Goal: Information Seeking & Learning: Learn about a topic

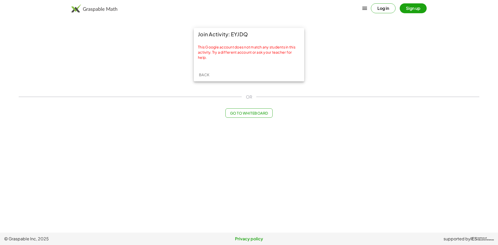
click at [205, 74] on span "Back" at bounding box center [204, 74] width 11 height 5
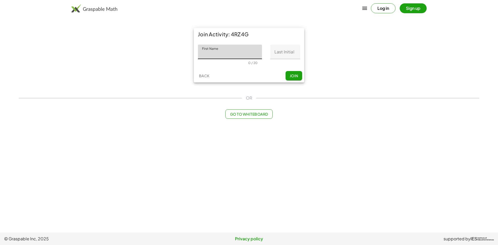
click at [238, 52] on input "First Name" at bounding box center [230, 52] width 64 height 15
type input "*******"
click at [293, 57] on input "Last Initial" at bounding box center [285, 52] width 30 height 15
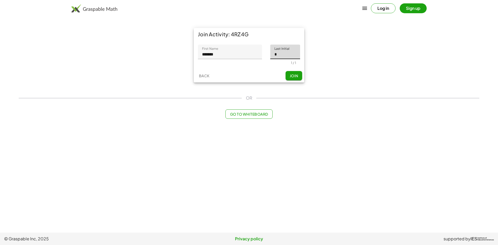
type input "*"
click at [299, 73] on button "Join" at bounding box center [293, 75] width 17 height 9
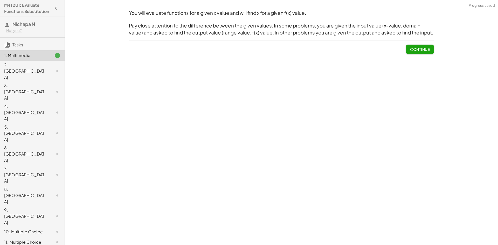
click at [417, 48] on span "Continue" at bounding box center [420, 49] width 20 height 5
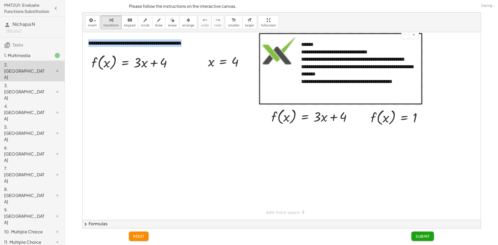
drag, startPoint x: 342, startPoint y: 34, endPoint x: 449, endPoint y: 66, distance: 111.2
click at [448, 66] on div "**********" at bounding box center [281, 126] width 398 height 188
click at [454, 66] on div at bounding box center [281, 126] width 398 height 188
click at [285, 119] on div at bounding box center [314, 117] width 90 height 20
drag, startPoint x: 232, startPoint y: 62, endPoint x: 217, endPoint y: 46, distance: 22.6
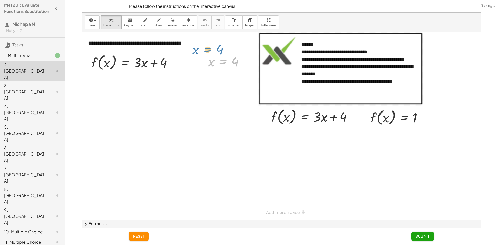
click at [217, 46] on div "**********" at bounding box center [281, 126] width 398 height 188
drag, startPoint x: 236, startPoint y: 64, endPoint x: 288, endPoint y: 122, distance: 78.4
drag, startPoint x: 235, startPoint y: 61, endPoint x: 229, endPoint y: 57, distance: 6.8
click at [229, 57] on div at bounding box center [227, 61] width 45 height 17
click at [141, 235] on span "reset" at bounding box center [138, 236] width 11 height 5
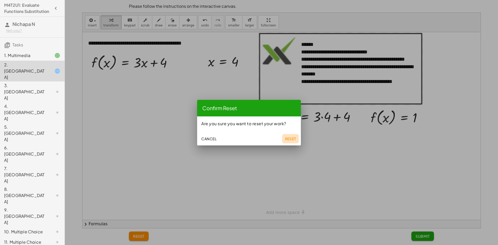
click at [288, 138] on span "Reset" at bounding box center [290, 138] width 11 height 5
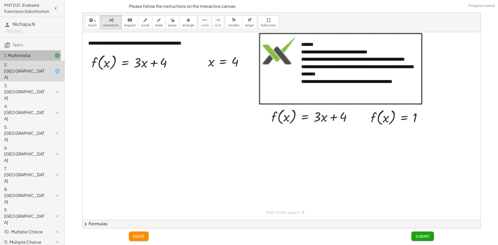
click at [46, 59] on div at bounding box center [53, 55] width 15 height 6
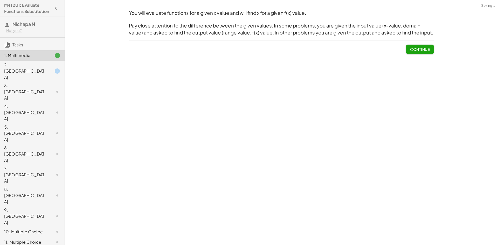
click at [46, 73] on div at bounding box center [53, 71] width 15 height 6
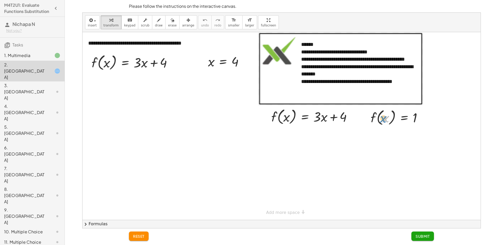
drag, startPoint x: 382, startPoint y: 121, endPoint x: 390, endPoint y: 121, distance: 7.8
click at [390, 121] on div at bounding box center [398, 117] width 61 height 20
drag, startPoint x: 414, startPoint y: 119, endPoint x: 288, endPoint y: 117, distance: 126.0
click at [139, 237] on span "reset" at bounding box center [138, 236] width 11 height 5
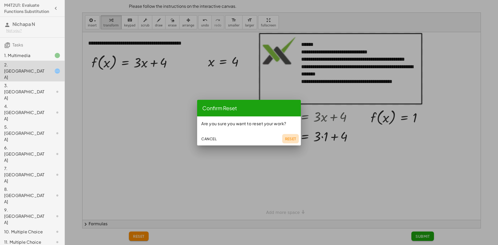
click at [289, 139] on span "Reset" at bounding box center [290, 138] width 11 height 5
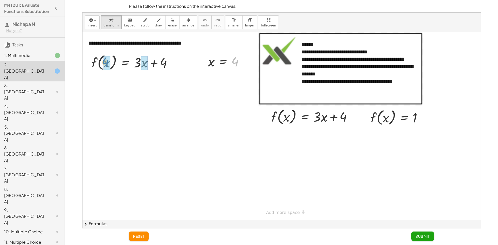
drag, startPoint x: 229, startPoint y: 69, endPoint x: 107, endPoint y: 64, distance: 121.7
click at [142, 239] on button "reset" at bounding box center [139, 235] width 20 height 9
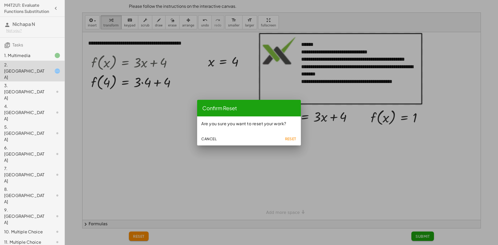
click at [295, 141] on span "Reset" at bounding box center [290, 138] width 11 height 5
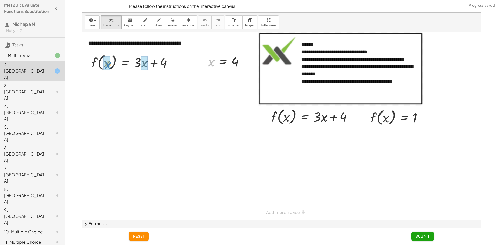
drag, startPoint x: 211, startPoint y: 66, endPoint x: 109, endPoint y: 67, distance: 101.4
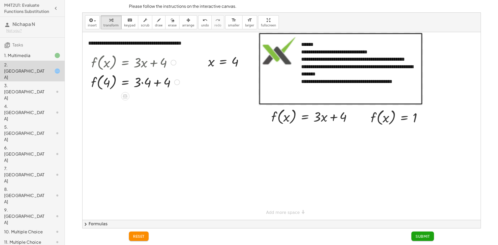
click at [142, 83] on div at bounding box center [135, 82] width 94 height 20
click at [152, 104] on div at bounding box center [135, 101] width 94 height 20
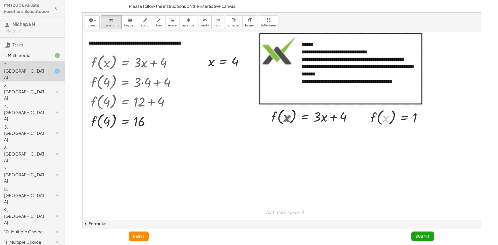
drag, startPoint x: 383, startPoint y: 127, endPoint x: 324, endPoint y: 117, distance: 59.0
click at [305, 117] on div "**********" at bounding box center [281, 126] width 398 height 188
click at [386, 119] on div at bounding box center [398, 117] width 61 height 20
drag, startPoint x: 414, startPoint y: 118, endPoint x: 287, endPoint y: 119, distance: 127.3
click at [287, 119] on div at bounding box center [315, 117] width 88 height 20
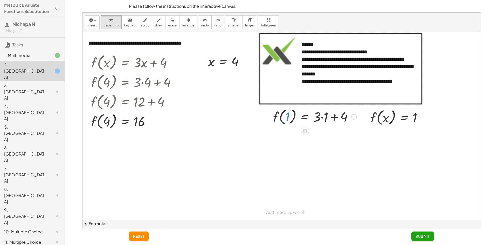
click at [287, 119] on div at bounding box center [315, 117] width 88 height 20
click at [322, 135] on div at bounding box center [314, 136] width 90 height 20
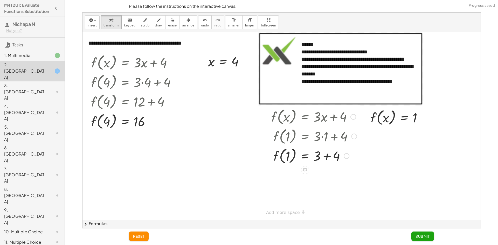
click at [328, 158] on div at bounding box center [314, 156] width 90 height 20
drag, startPoint x: 376, startPoint y: 118, endPoint x: 379, endPoint y: 119, distance: 3.5
click at [379, 119] on div at bounding box center [398, 117] width 61 height 20
click at [139, 237] on span "reset" at bounding box center [138, 236] width 11 height 5
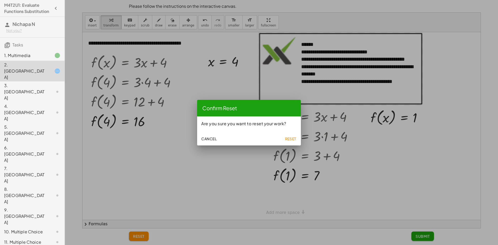
click at [293, 137] on span "Reset" at bounding box center [290, 138] width 11 height 5
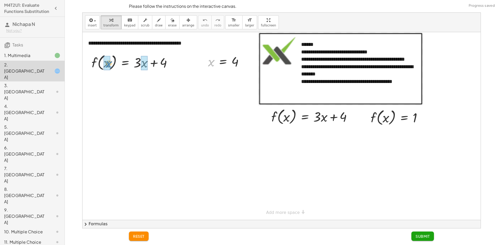
drag, startPoint x: 205, startPoint y: 69, endPoint x: 103, endPoint y: 69, distance: 101.9
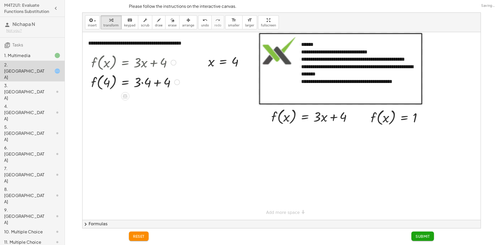
click at [144, 80] on div at bounding box center [135, 82] width 94 height 20
click at [148, 101] on div at bounding box center [135, 101] width 94 height 20
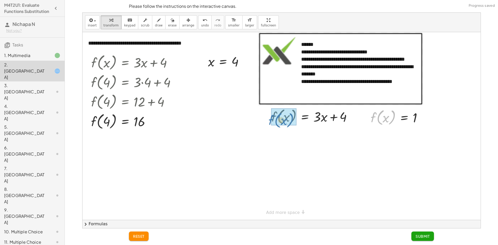
drag, startPoint x: 377, startPoint y: 121, endPoint x: 296, endPoint y: 112, distance: 81.4
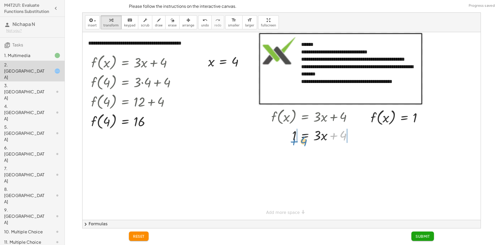
drag, startPoint x: 335, startPoint y: 136, endPoint x: 295, endPoint y: 142, distance: 39.8
click at [295, 142] on div at bounding box center [314, 135] width 90 height 18
click at [288, 153] on div at bounding box center [323, 153] width 109 height 18
click at [344, 153] on div at bounding box center [323, 153] width 109 height 18
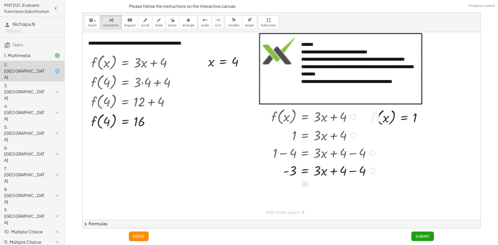
click at [350, 170] on div at bounding box center [323, 170] width 109 height 18
drag, startPoint x: 318, startPoint y: 173, endPoint x: 289, endPoint y: 189, distance: 33.5
click at [290, 190] on div at bounding box center [323, 192] width 109 height 26
click at [323, 193] on div at bounding box center [323, 192] width 109 height 26
click at [294, 214] on div "**********" at bounding box center [281, 126] width 398 height 188
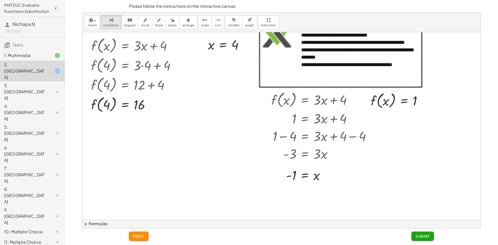
scroll to position [26, 0]
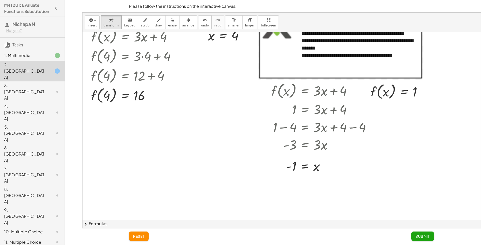
click at [430, 235] on button "Submit" at bounding box center [422, 235] width 23 height 9
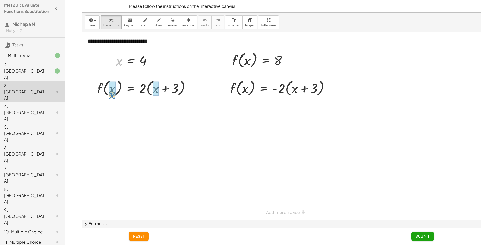
drag, startPoint x: 117, startPoint y: 62, endPoint x: 110, endPoint y: 96, distance: 34.4
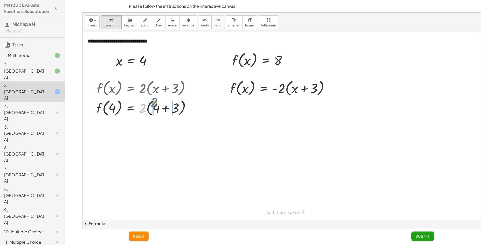
drag, startPoint x: 143, startPoint y: 108, endPoint x: 154, endPoint y: 102, distance: 12.9
click at [154, 102] on div at bounding box center [145, 108] width 103 height 20
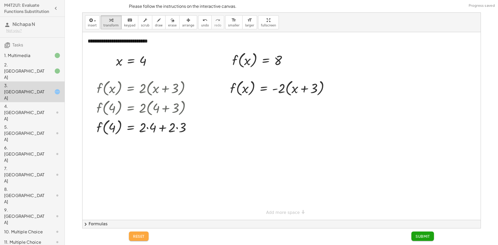
click at [142, 233] on button "reset" at bounding box center [139, 235] width 20 height 9
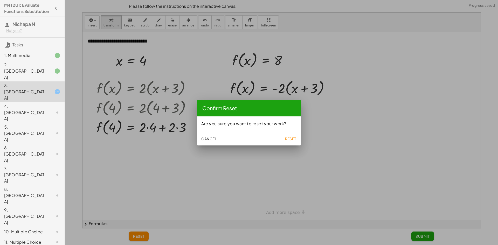
click at [289, 136] on span "Reset" at bounding box center [290, 138] width 11 height 5
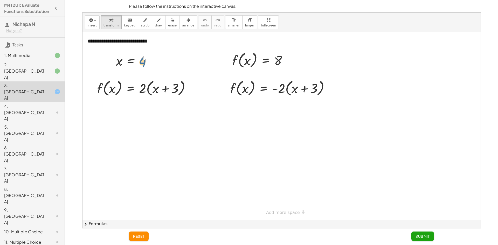
click at [144, 59] on div at bounding box center [135, 60] width 45 height 17
drag, startPoint x: 120, startPoint y: 63, endPoint x: 111, endPoint y: 91, distance: 29.1
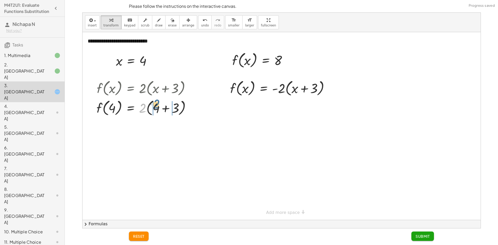
drag, startPoint x: 139, startPoint y: 110, endPoint x: 153, endPoint y: 107, distance: 14.3
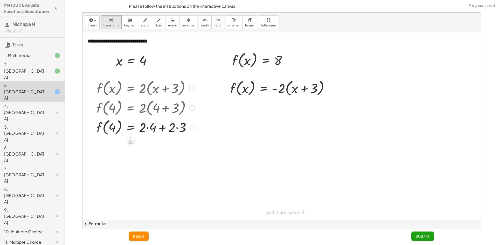
click at [146, 129] on div at bounding box center [146, 127] width 104 height 20
click at [130, 88] on div "f ( , x ) = · 2 · ( + x + 3 ) f ( , 4 ) = · 2 · ( + 4 + 3 ) f ( , 4 ) = + · 2 ·…" at bounding box center [130, 88] width 0 height 0
click at [155, 147] on div at bounding box center [146, 147] width 104 height 20
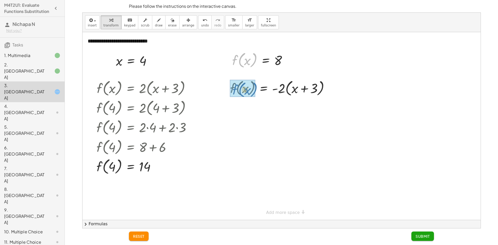
drag, startPoint x: 240, startPoint y: 63, endPoint x: 240, endPoint y: 93, distance: 29.5
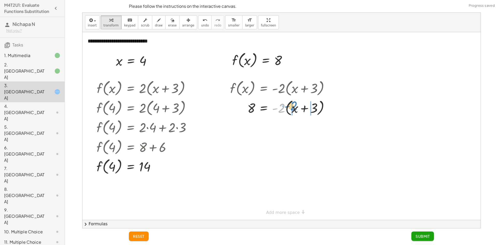
drag, startPoint x: 282, startPoint y: 107, endPoint x: 294, endPoint y: 105, distance: 12.4
click at [294, 105] on div at bounding box center [281, 108] width 108 height 20
click at [319, 128] on div at bounding box center [283, 126] width 112 height 18
drag, startPoint x: 301, startPoint y: 130, endPoint x: 305, endPoint y: 129, distance: 3.1
click at [302, 130] on div at bounding box center [281, 126] width 108 height 18
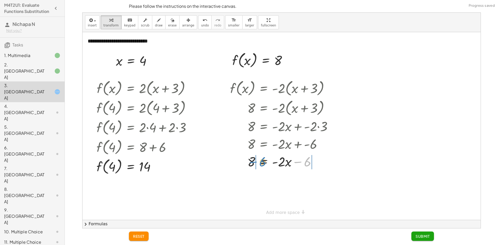
drag, startPoint x: 297, startPoint y: 167, endPoint x: 254, endPoint y: 162, distance: 42.8
click at [254, 162] on div at bounding box center [283, 161] width 112 height 18
click at [242, 178] on div at bounding box center [283, 179] width 116 height 18
click at [272, 204] on div at bounding box center [281, 126] width 398 height 188
click at [274, 210] on div "**********" at bounding box center [281, 126] width 398 height 188
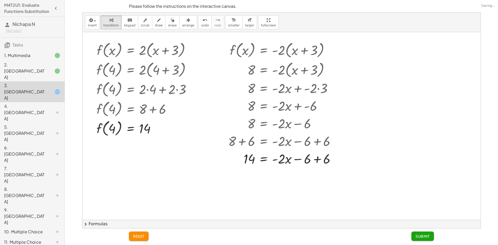
scroll to position [78, 0]
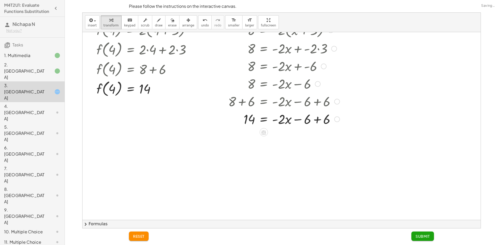
click at [317, 119] on div at bounding box center [283, 119] width 116 height 18
drag, startPoint x: 281, startPoint y: 122, endPoint x: 251, endPoint y: 137, distance: 33.4
click at [249, 120] on div at bounding box center [283, 119] width 116 height 26
click at [285, 140] on div at bounding box center [283, 141] width 116 height 26
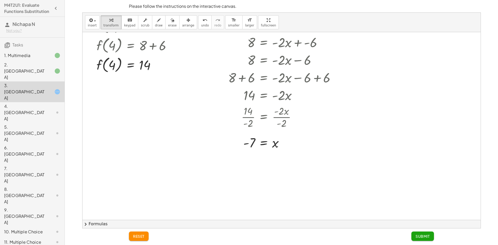
scroll to position [104, 0]
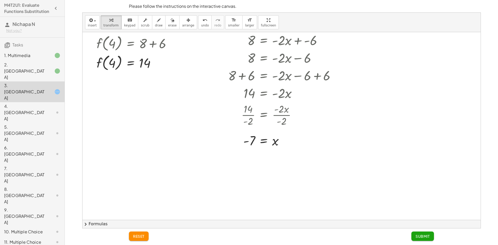
click at [429, 235] on button "Submit" at bounding box center [422, 235] width 23 height 9
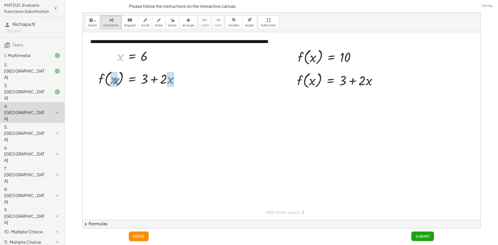
drag, startPoint x: 119, startPoint y: 58, endPoint x: 115, endPoint y: 81, distance: 24.2
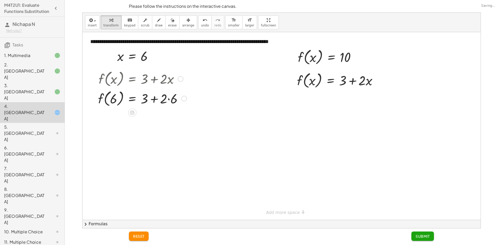
click at [168, 102] on div at bounding box center [142, 98] width 94 height 20
click at [154, 103] on div at bounding box center [140, 98] width 90 height 20
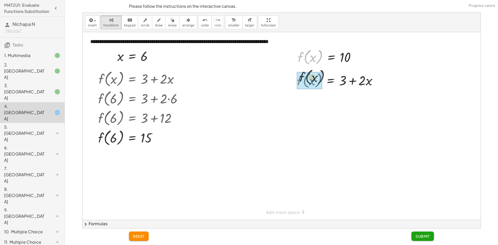
drag, startPoint x: 306, startPoint y: 62, endPoint x: 307, endPoint y: 79, distance: 17.4
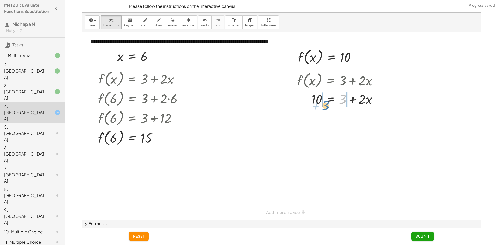
drag, startPoint x: 344, startPoint y: 102, endPoint x: 326, endPoint y: 107, distance: 18.4
click at [326, 107] on div at bounding box center [339, 99] width 90 height 18
click at [308, 116] on div at bounding box center [346, 117] width 114 height 18
click at [352, 119] on div at bounding box center [348, 117] width 109 height 18
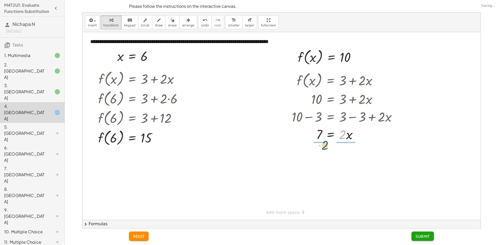
drag, startPoint x: 343, startPoint y: 136, endPoint x: 324, endPoint y: 147, distance: 21.2
click at [322, 141] on div at bounding box center [346, 134] width 114 height 26
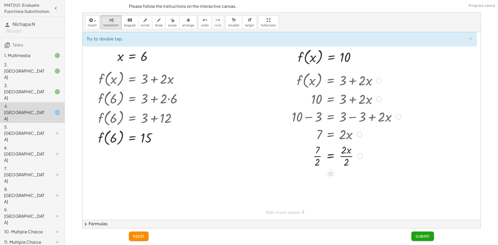
click at [321, 154] on div at bounding box center [346, 156] width 114 height 26
click at [348, 156] on div at bounding box center [346, 156] width 114 height 26
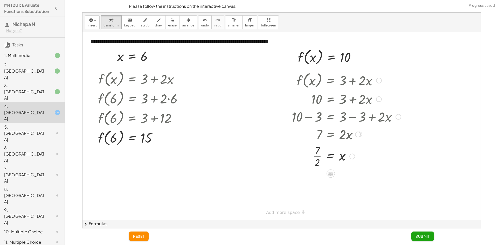
click at [317, 155] on div at bounding box center [346, 156] width 114 height 26
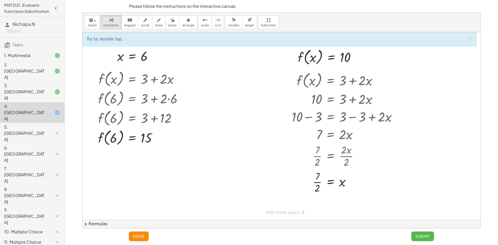
click at [419, 237] on span "Submit" at bounding box center [422, 236] width 14 height 5
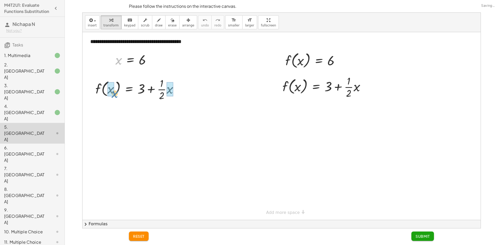
drag, startPoint x: 119, startPoint y: 61, endPoint x: 115, endPoint y: 94, distance: 33.4
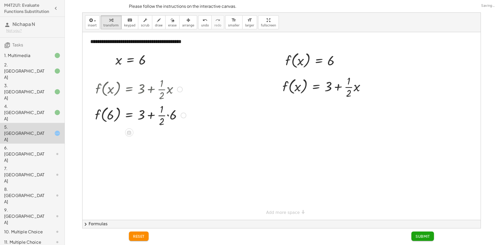
click at [168, 116] on div at bounding box center [140, 115] width 96 height 26
click at [162, 141] on div at bounding box center [140, 141] width 96 height 26
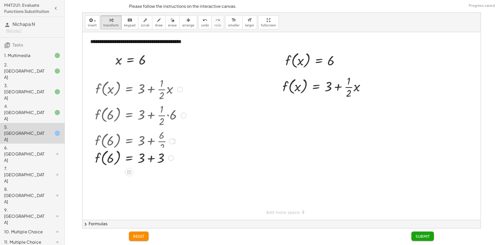
click at [129, 89] on div "f ( , x ) = + 3 + · · 1 · 2 · x f ( , 6 ) = + 3 + · · 1 · 2 · 6 f ( , 6 ) = + 3…" at bounding box center [129, 89] width 0 height 0
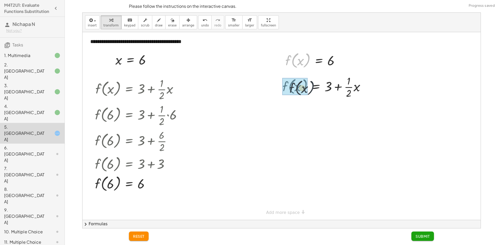
drag, startPoint x: 292, startPoint y: 63, endPoint x: 297, endPoint y: 91, distance: 29.1
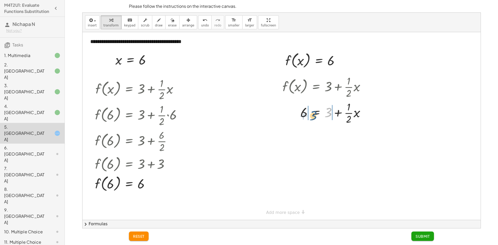
drag, startPoint x: 331, startPoint y: 114, endPoint x: 315, endPoint y: 116, distance: 15.6
click at [315, 116] on div at bounding box center [326, 113] width 92 height 26
click at [310, 116] on div at bounding box center [334, 113] width 113 height 26
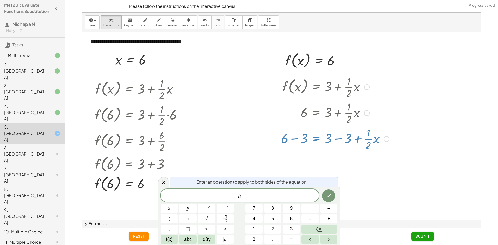
click at [336, 186] on div "Enter an operation to apply to both sides of the equation." at bounding box center [254, 182] width 168 height 10
click at [166, 181] on icon at bounding box center [163, 182] width 6 height 6
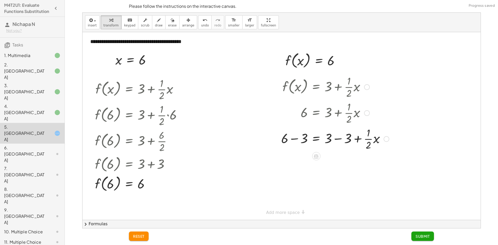
click at [299, 142] on div at bounding box center [334, 138] width 113 height 26
click at [336, 139] on div at bounding box center [336, 138] width 112 height 26
drag, startPoint x: 330, startPoint y: 166, endPoint x: 313, endPoint y: 165, distance: 17.4
click at [313, 165] on div at bounding box center [334, 164] width 113 height 26
click at [143, 233] on button "reset" at bounding box center [139, 235] width 20 height 9
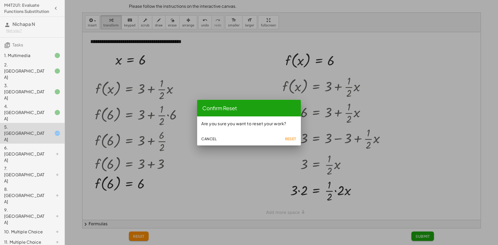
click at [292, 139] on span "Reset" at bounding box center [290, 138] width 11 height 5
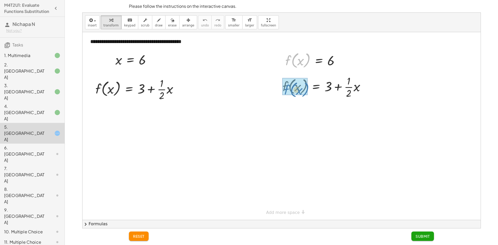
drag, startPoint x: 293, startPoint y: 62, endPoint x: 291, endPoint y: 91, distance: 29.3
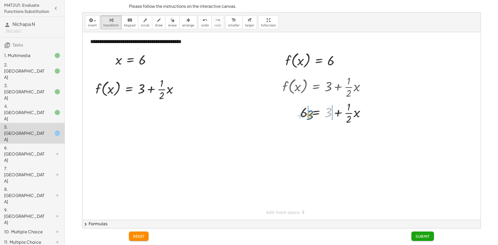
drag, startPoint x: 329, startPoint y: 111, endPoint x: 311, endPoint y: 114, distance: 18.3
click at [311, 114] on div at bounding box center [326, 113] width 92 height 26
click at [293, 137] on div at bounding box center [334, 138] width 113 height 26
click at [338, 137] on div at bounding box center [336, 138] width 112 height 26
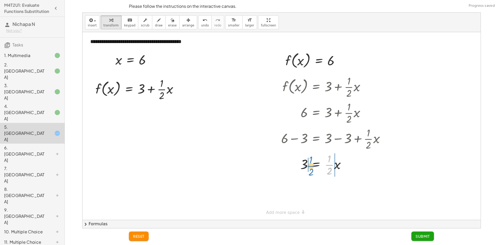
drag, startPoint x: 329, startPoint y: 165, endPoint x: 311, endPoint y: 166, distance: 18.4
click at [311, 166] on div at bounding box center [334, 164] width 113 height 26
click at [305, 188] on div at bounding box center [334, 191] width 113 height 26
click at [328, 193] on div at bounding box center [334, 191] width 113 height 26
click at [330, 192] on div at bounding box center [334, 191] width 113 height 26
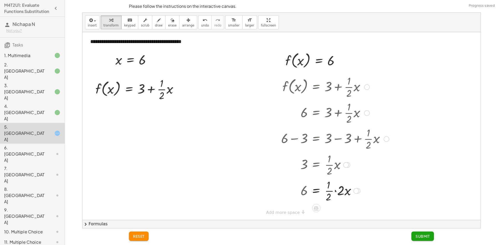
click at [330, 192] on div at bounding box center [334, 191] width 113 height 26
click at [333, 191] on div at bounding box center [334, 191] width 113 height 18
click at [339, 193] on div at bounding box center [334, 191] width 113 height 18
click at [341, 192] on div at bounding box center [334, 191] width 113 height 18
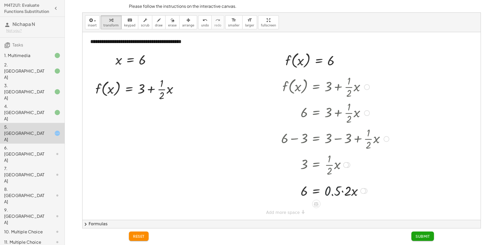
click at [342, 192] on div at bounding box center [334, 191] width 113 height 18
click at [316, 191] on div "= · x · · 2 6 0.5 1" at bounding box center [316, 191] width 0 height 0
click at [326, 190] on div at bounding box center [334, 191] width 113 height 18
drag, startPoint x: 328, startPoint y: 189, endPoint x: 308, endPoint y: 198, distance: 21.7
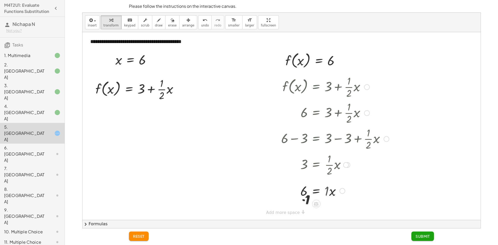
click at [308, 190] on div at bounding box center [334, 191] width 113 height 18
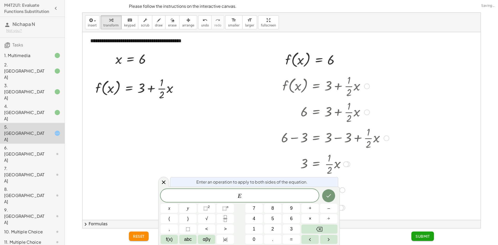
drag, startPoint x: 163, startPoint y: 179, endPoint x: 189, endPoint y: 172, distance: 27.5
click at [164, 179] on div at bounding box center [163, 182] width 11 height 10
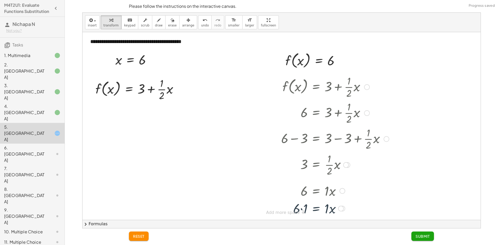
scroll to position [0, 0]
click at [301, 208] on div at bounding box center [334, 208] width 113 height 18
click at [291, 210] on div "**********" at bounding box center [281, 126] width 398 height 188
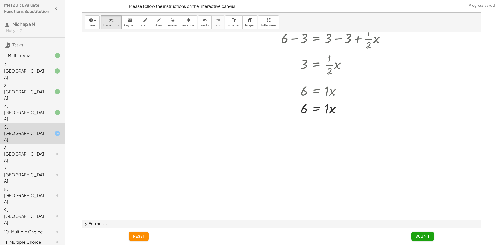
scroll to position [104, 0]
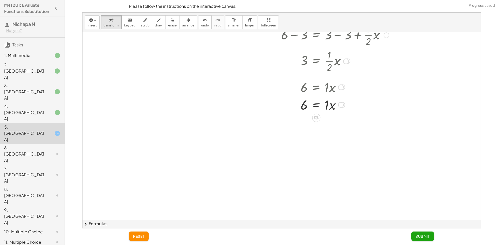
click at [326, 106] on div at bounding box center [334, 105] width 113 height 18
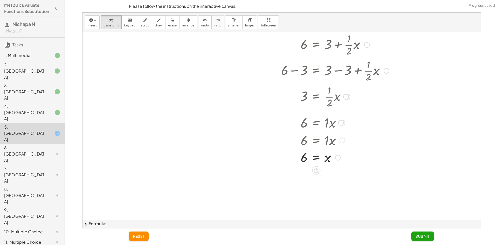
scroll to position [52, 0]
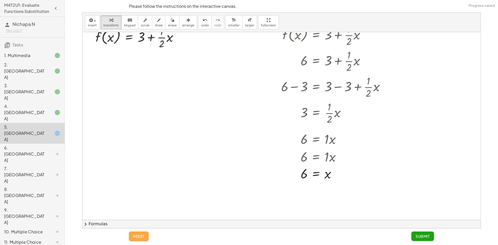
click at [139, 239] on button "reset" at bounding box center [139, 235] width 20 height 9
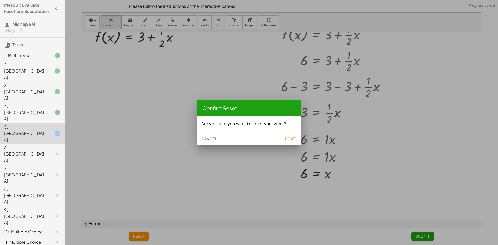
drag, startPoint x: 279, startPoint y: 137, endPoint x: 285, endPoint y: 137, distance: 5.7
click at [280, 137] on div "Cancel Reset" at bounding box center [249, 138] width 104 height 15
click at [293, 140] on span "Reset" at bounding box center [290, 138] width 11 height 5
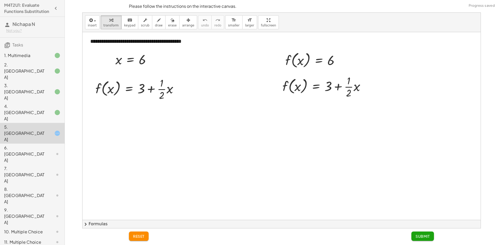
scroll to position [0, 0]
drag, startPoint x: 293, startPoint y: 78, endPoint x: 291, endPoint y: 91, distance: 13.5
drag, startPoint x: 329, startPoint y: 112, endPoint x: 311, endPoint y: 113, distance: 18.2
click at [311, 113] on div at bounding box center [326, 113] width 92 height 26
click at [312, 113] on div at bounding box center [334, 113] width 113 height 26
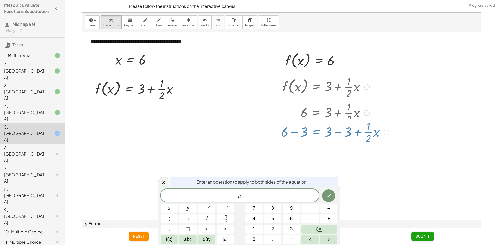
click at [316, 87] on div "f ( , x ) = + 3 + · · 1 · 2 · x 6 = + 3 + · · 1 · 2 · x = + · · 1 · 2 · x 6 + −…" at bounding box center [316, 87] width 0 height 0
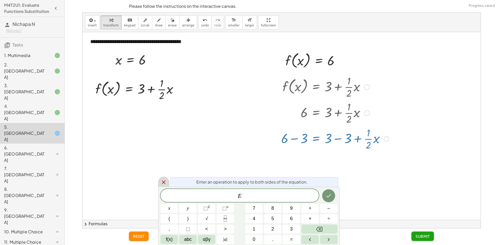
click at [164, 184] on icon at bounding box center [163, 182] width 6 height 6
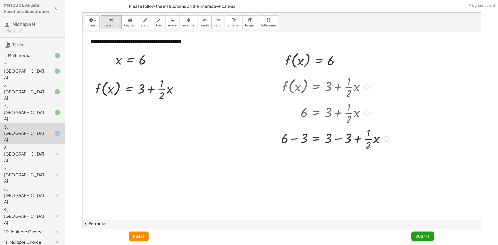
click at [292, 141] on div at bounding box center [334, 138] width 113 height 26
click at [327, 144] on div at bounding box center [336, 138] width 112 height 26
click at [331, 143] on div at bounding box center [334, 138] width 113 height 26
click at [334, 163] on div at bounding box center [334, 164] width 113 height 26
drag, startPoint x: 329, startPoint y: 166, endPoint x: 310, endPoint y: 166, distance: 18.7
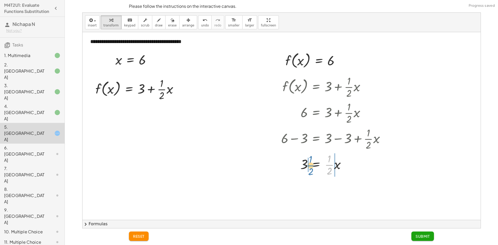
click at [310, 166] on div at bounding box center [334, 164] width 113 height 26
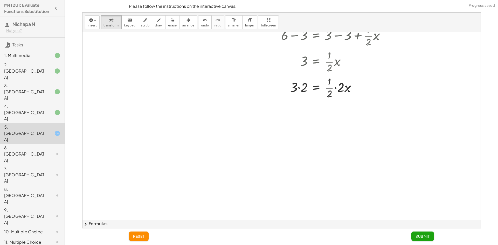
scroll to position [104, 0]
click at [332, 85] on div at bounding box center [334, 87] width 113 height 26
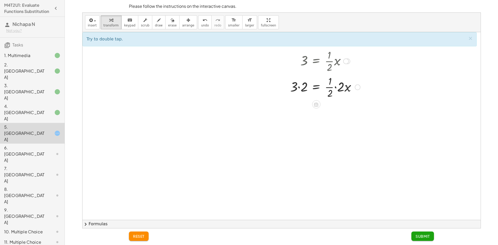
click at [335, 88] on div at bounding box center [334, 87] width 113 height 26
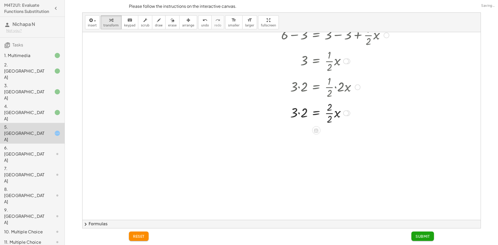
click at [329, 114] on div at bounding box center [334, 113] width 113 height 26
click at [297, 135] on div at bounding box center [334, 135] width 113 height 18
click at [299, 135] on div at bounding box center [334, 135] width 113 height 18
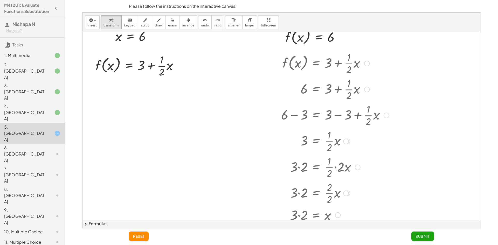
scroll to position [0, 0]
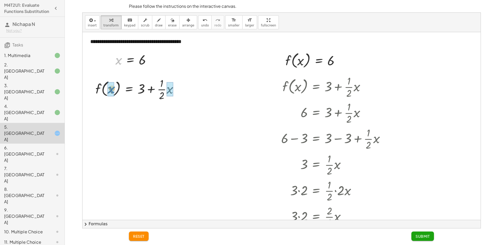
drag, startPoint x: 117, startPoint y: 63, endPoint x: 110, endPoint y: 91, distance: 29.6
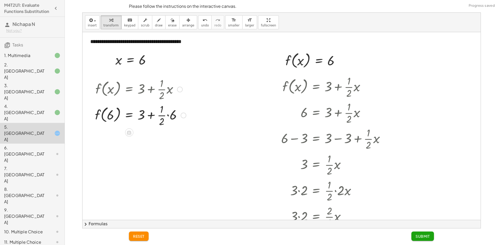
click at [169, 115] on div at bounding box center [140, 115] width 96 height 26
click at [164, 141] on div at bounding box center [140, 141] width 96 height 26
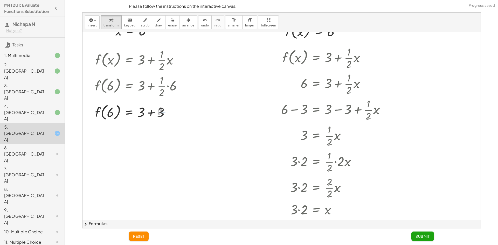
scroll to position [78, 0]
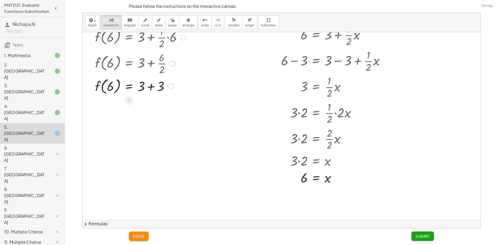
click at [149, 88] on div at bounding box center [140, 86] width 96 height 20
click at [419, 236] on span "Submit" at bounding box center [422, 236] width 14 height 5
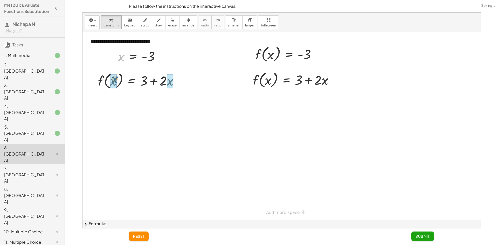
drag, startPoint x: 117, startPoint y: 69, endPoint x: 115, endPoint y: 83, distance: 14.5
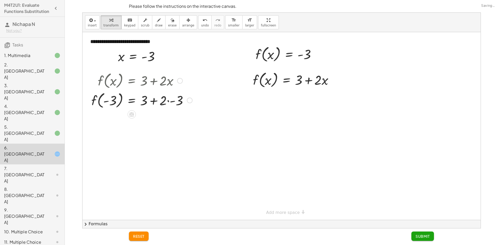
click at [168, 102] on div at bounding box center [142, 100] width 106 height 20
click at [155, 119] on div at bounding box center [142, 120] width 106 height 20
click at [154, 121] on div at bounding box center [142, 120] width 106 height 20
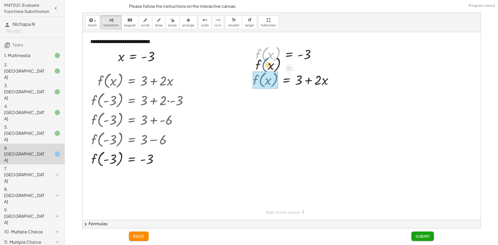
drag, startPoint x: 262, startPoint y: 55, endPoint x: 263, endPoint y: 80, distance: 25.1
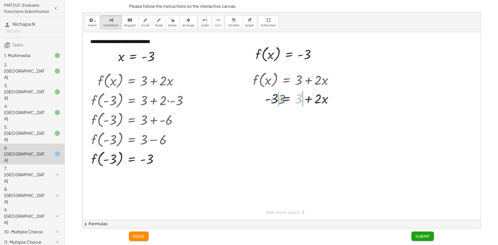
drag, startPoint x: 298, startPoint y: 100, endPoint x: 281, endPoint y: 101, distance: 16.9
click at [281, 101] on div at bounding box center [295, 98] width 90 height 18
click at [278, 101] on div at bounding box center [296, 98] width 121 height 18
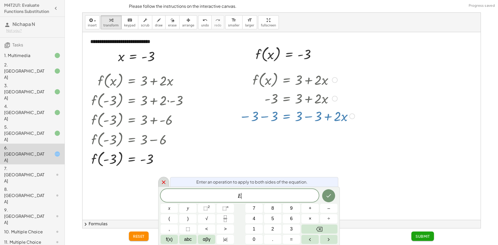
click at [165, 182] on icon at bounding box center [163, 182] width 6 height 6
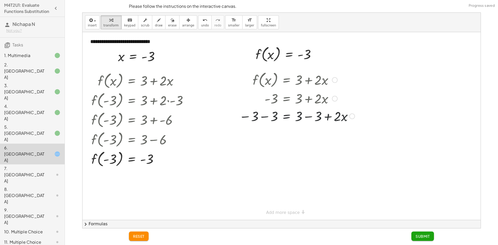
click at [264, 116] on div at bounding box center [296, 116] width 121 height 18
click at [311, 133] on div at bounding box center [297, 134] width 123 height 18
drag, startPoint x: 299, startPoint y: 138, endPoint x: 277, endPoint y: 146, distance: 24.0
click at [277, 146] on div "**********" at bounding box center [281, 126] width 398 height 188
click at [286, 80] on div "f ( , x ) = + 3 + · 2 · x - 3 = + 3 + · 2 · x − 3 − 3 = + 3 − 3 + · 2 · x - 6 =…" at bounding box center [286, 80] width 0 height 0
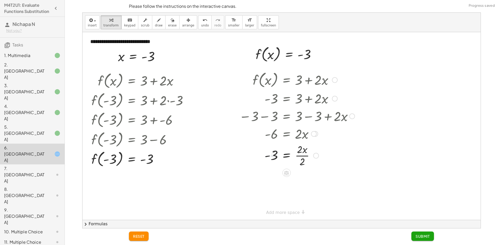
click at [306, 158] on div at bounding box center [296, 155] width 121 height 26
click at [419, 236] on span "Submit" at bounding box center [422, 236] width 14 height 5
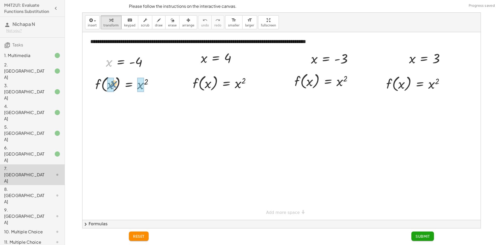
drag, startPoint x: 106, startPoint y: 63, endPoint x: 111, endPoint y: 85, distance: 22.3
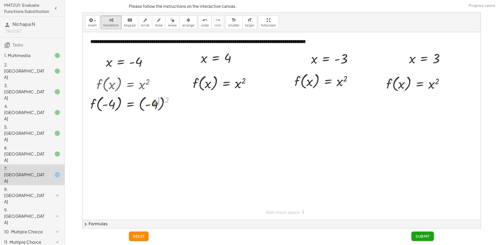
drag, startPoint x: 166, startPoint y: 100, endPoint x: 154, endPoint y: 103, distance: 12.3
click at [154, 103] on div at bounding box center [134, 104] width 93 height 20
click at [145, 124] on div at bounding box center [134, 123] width 93 height 20
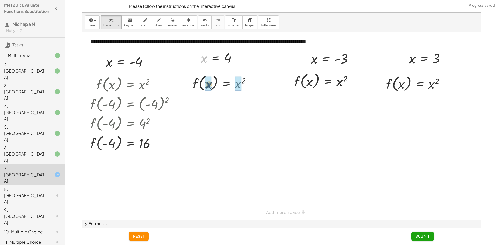
drag, startPoint x: 204, startPoint y: 59, endPoint x: 207, endPoint y: 76, distance: 16.9
click at [240, 104] on div at bounding box center [223, 103] width 68 height 20
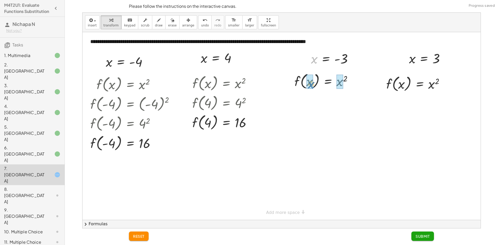
drag, startPoint x: 314, startPoint y: 60, endPoint x: 311, endPoint y: 85, distance: 25.3
drag, startPoint x: 364, startPoint y: 80, endPoint x: 354, endPoint y: 83, distance: 10.2
click at [354, 83] on div at bounding box center [332, 81] width 94 height 20
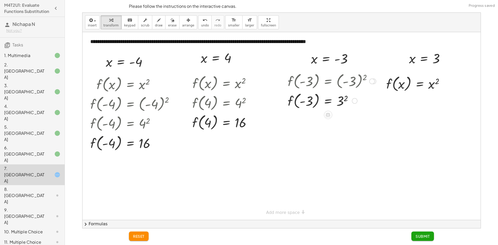
click at [343, 102] on div at bounding box center [332, 101] width 94 height 20
drag, startPoint x: 411, startPoint y: 60, endPoint x: 402, endPoint y: 91, distance: 32.3
click at [433, 84] on div at bounding box center [417, 84] width 69 height 20
click at [423, 233] on button "Submit" at bounding box center [422, 235] width 23 height 9
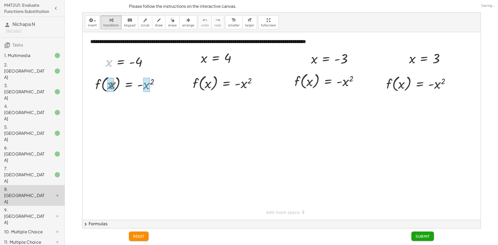
drag, startPoint x: 109, startPoint y: 58, endPoint x: 112, endPoint y: 81, distance: 22.8
drag, startPoint x: 172, startPoint y: 83, endPoint x: 163, endPoint y: 84, distance: 9.4
click at [163, 84] on div at bounding box center [137, 84] width 99 height 20
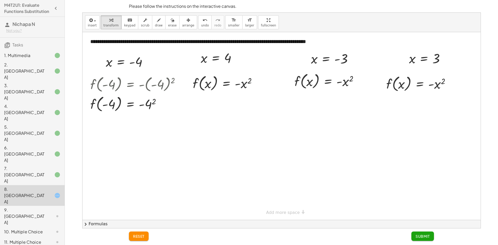
click at [144, 236] on span "reset" at bounding box center [138, 236] width 11 height 5
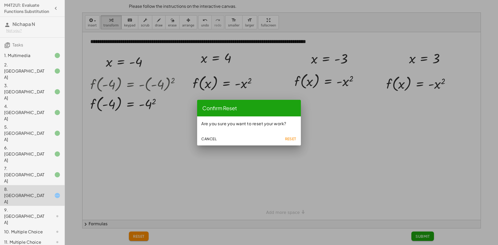
click at [286, 141] on button "Reset" at bounding box center [290, 138] width 17 height 9
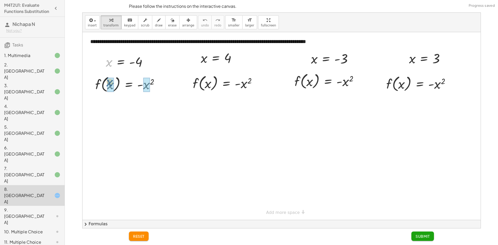
drag, startPoint x: 111, startPoint y: 63, endPoint x: 112, endPoint y: 83, distance: 20.0
click at [147, 87] on div at bounding box center [137, 84] width 99 height 20
click at [146, 105] on div at bounding box center [137, 104] width 99 height 20
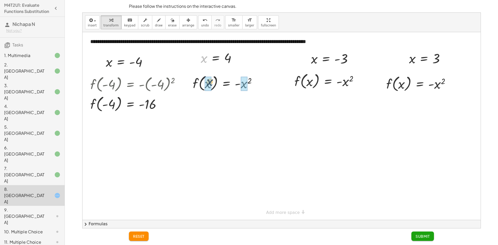
drag, startPoint x: 207, startPoint y: 75, endPoint x: 209, endPoint y: 85, distance: 10.1
click at [246, 86] on div at bounding box center [226, 83] width 74 height 20
drag, startPoint x: 315, startPoint y: 72, endPoint x: 312, endPoint y: 83, distance: 11.9
click at [343, 83] on div at bounding box center [335, 81] width 100 height 20
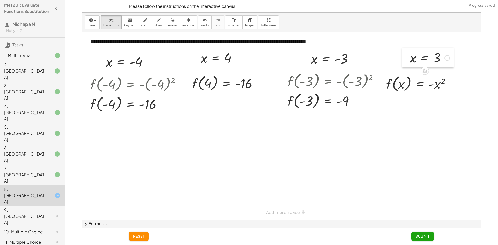
click at [0, 0] on div at bounding box center [0, 0] width 0 height 0
drag, startPoint x: 412, startPoint y: 59, endPoint x: 405, endPoint y: 83, distance: 25.7
click at [435, 87] on div at bounding box center [420, 84] width 75 height 20
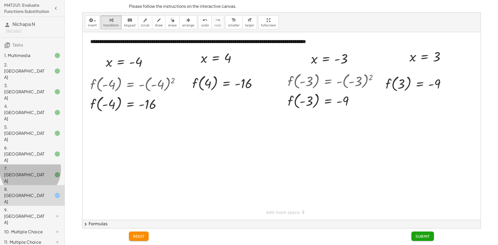
click at [54, 172] on icon at bounding box center [57, 175] width 6 height 6
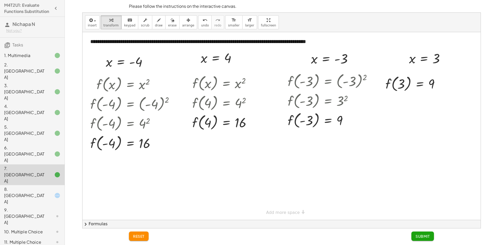
click at [56, 192] on icon at bounding box center [57, 195] width 6 height 6
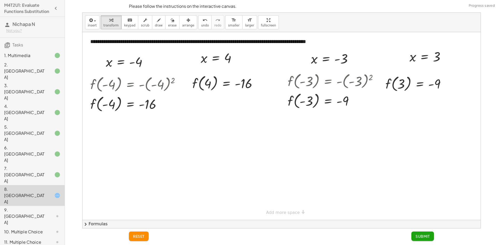
click at [426, 237] on span "Submit" at bounding box center [422, 236] width 14 height 5
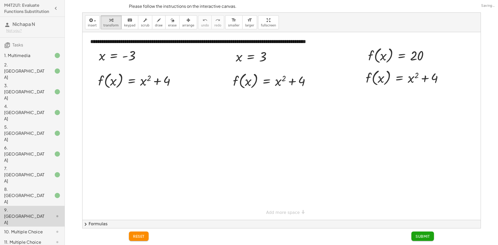
click at [54, 192] on icon at bounding box center [57, 195] width 6 height 6
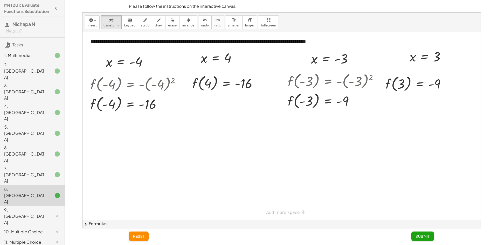
click at [143, 238] on span "reset" at bounding box center [138, 236] width 11 height 5
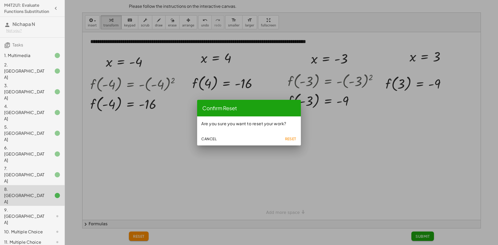
click at [295, 138] on span "Reset" at bounding box center [290, 138] width 11 height 5
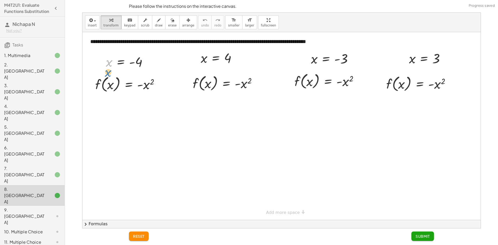
click at [106, 61] on div at bounding box center [128, 61] width 51 height 17
drag, startPoint x: 314, startPoint y: 59, endPoint x: 310, endPoint y: 79, distance: 20.4
drag, startPoint x: 339, startPoint y: 83, endPoint x: 353, endPoint y: 85, distance: 14.2
click at [353, 85] on div at bounding box center [335, 81] width 100 height 20
drag, startPoint x: 370, startPoint y: 78, endPoint x: 359, endPoint y: 81, distance: 10.8
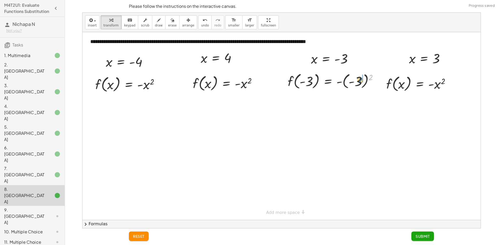
click at [359, 81] on div at bounding box center [335, 81] width 100 height 20
click at [345, 102] on div at bounding box center [335, 101] width 100 height 20
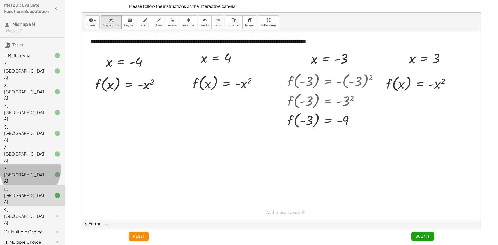
click at [30, 165] on div "7. [GEOGRAPHIC_DATA]" at bounding box center [25, 174] width 42 height 19
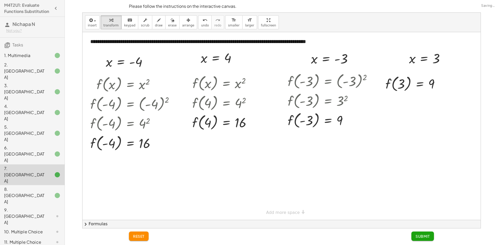
click at [34, 186] on div "8. [GEOGRAPHIC_DATA]" at bounding box center [25, 195] width 42 height 19
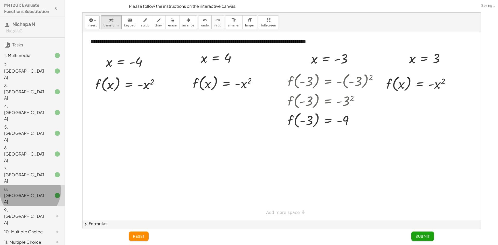
click at [37, 185] on div "6. [GEOGRAPHIC_DATA]" at bounding box center [32, 195] width 65 height 21
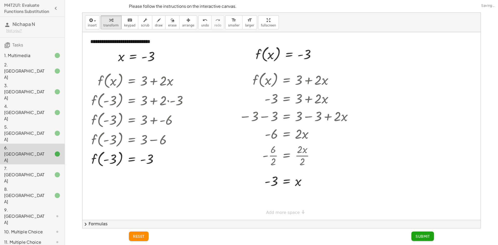
click at [41, 206] on div "7. [GEOGRAPHIC_DATA]" at bounding box center [32, 216] width 65 height 21
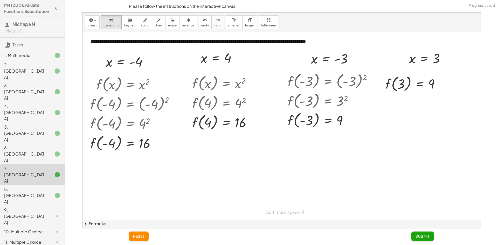
click at [40, 186] on div "8. [GEOGRAPHIC_DATA]" at bounding box center [25, 195] width 42 height 19
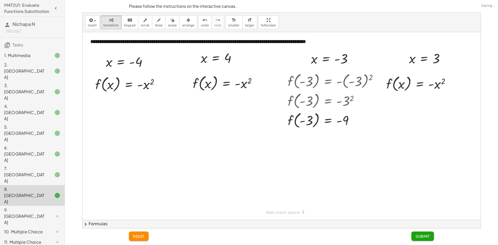
click at [49, 172] on div at bounding box center [53, 175] width 15 height 6
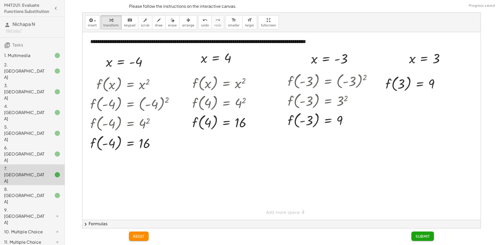
click at [46, 192] on div at bounding box center [53, 195] width 15 height 6
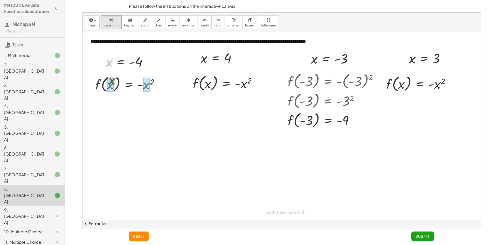
drag, startPoint x: 109, startPoint y: 64, endPoint x: 111, endPoint y: 78, distance: 13.9
click at [146, 89] on div at bounding box center [137, 84] width 99 height 20
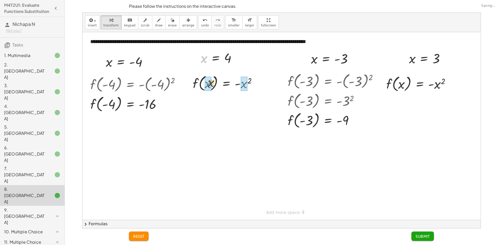
drag, startPoint x: 207, startPoint y: 73, endPoint x: 209, endPoint y: 86, distance: 13.6
click at [239, 83] on div at bounding box center [226, 83] width 74 height 20
click at [241, 86] on div at bounding box center [226, 83] width 74 height 20
drag, startPoint x: 412, startPoint y: 60, endPoint x: 402, endPoint y: 86, distance: 27.6
click at [435, 86] on div at bounding box center [420, 84] width 75 height 20
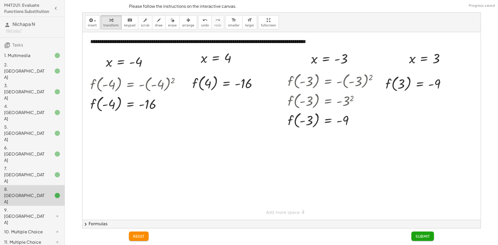
click at [424, 237] on span "Submit" at bounding box center [422, 236] width 14 height 5
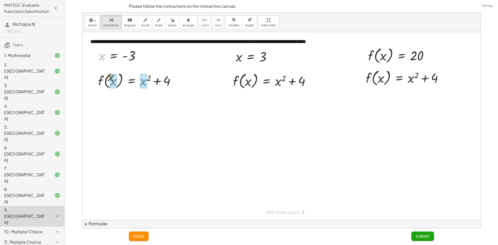
drag, startPoint x: 101, startPoint y: 58, endPoint x: 110, endPoint y: 77, distance: 21.0
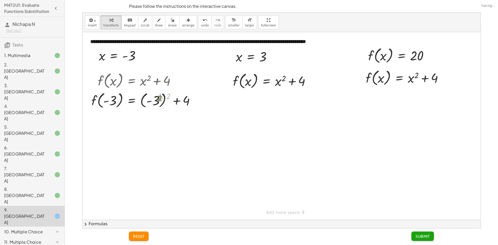
drag, startPoint x: 169, startPoint y: 97, endPoint x: 160, endPoint y: 99, distance: 8.5
click at [0, 0] on div "f ( , x ) = + x 2 + 4 2 f ( , ) = + 2 + 4 - 3 ( - 3 ) f ( , - 3 ) = + ( - 3 ) 2…" at bounding box center [0, 0] width 0 height 0
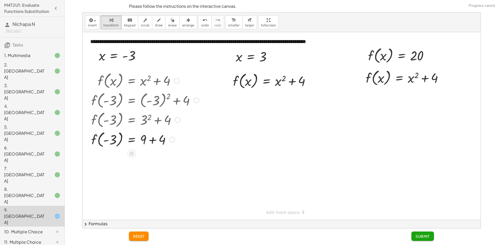
click at [152, 143] on div at bounding box center [145, 139] width 113 height 20
drag, startPoint x: 240, startPoint y: 59, endPoint x: 251, endPoint y: 84, distance: 27.6
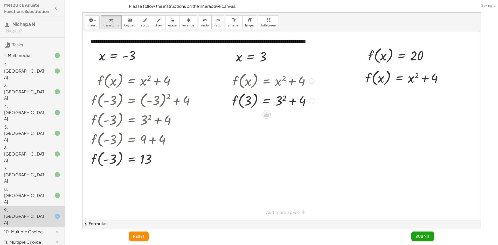
click at [278, 98] on div at bounding box center [273, 100] width 88 height 20
click at [286, 103] on div at bounding box center [272, 100] width 87 height 20
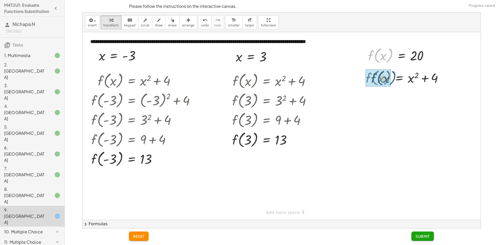
drag, startPoint x: 375, startPoint y: 55, endPoint x: 378, endPoint y: 78, distance: 23.0
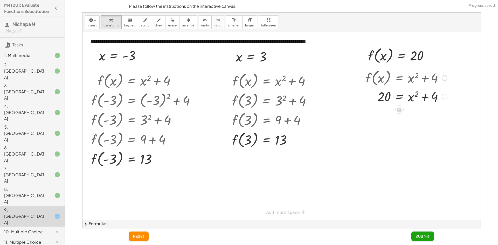
click at [410, 97] on div at bounding box center [406, 96] width 87 height 18
click at [411, 98] on div at bounding box center [406, 96] width 87 height 18
click at [412, 98] on div at bounding box center [406, 96] width 87 height 18
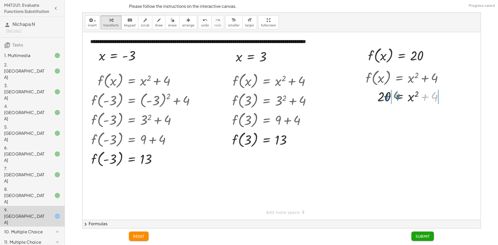
drag, startPoint x: 423, startPoint y: 99, endPoint x: 385, endPoint y: 98, distance: 37.8
click at [385, 98] on div at bounding box center [406, 96] width 87 height 18
click at [378, 109] on div at bounding box center [411, 114] width 113 height 18
click at [440, 120] on div at bounding box center [416, 114] width 106 height 18
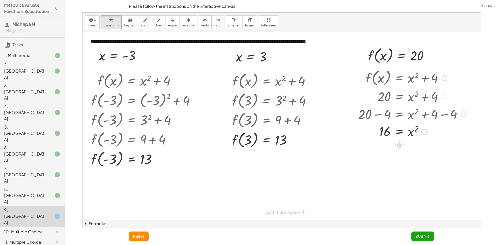
click at [414, 130] on div at bounding box center [411, 131] width 113 height 17
click at [416, 129] on div at bounding box center [411, 131] width 113 height 17
click at [143, 235] on span "reset" at bounding box center [138, 236] width 11 height 5
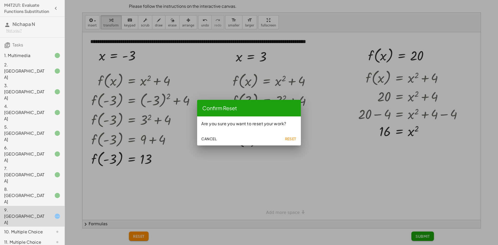
click at [262, 170] on div at bounding box center [249, 122] width 498 height 245
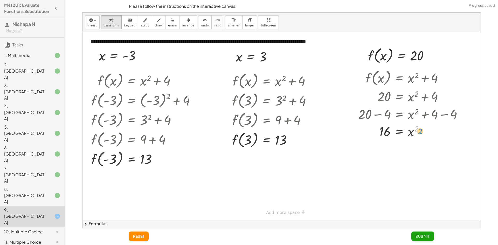
drag, startPoint x: 415, startPoint y: 132, endPoint x: 420, endPoint y: 134, distance: 5.4
click at [420, 134] on div at bounding box center [411, 131] width 113 height 17
drag, startPoint x: 409, startPoint y: 135, endPoint x: 416, endPoint y: 136, distance: 6.8
click at [416, 136] on div at bounding box center [411, 131] width 113 height 17
drag, startPoint x: 416, startPoint y: 127, endPoint x: 391, endPoint y: 126, distance: 24.7
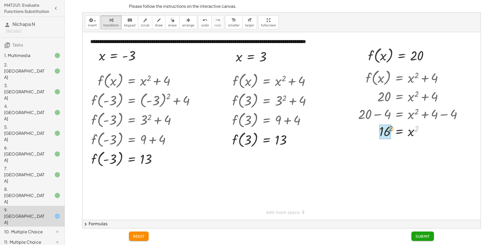
click at [391, 126] on div at bounding box center [411, 131] width 113 height 17
drag, startPoint x: 416, startPoint y: 128, endPoint x: 386, endPoint y: 129, distance: 29.8
click at [384, 150] on div at bounding box center [411, 149] width 113 height 19
click at [422, 238] on span "Submit" at bounding box center [422, 236] width 14 height 5
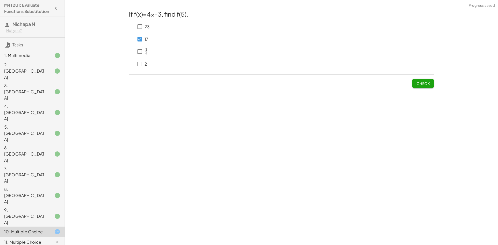
click at [425, 84] on span "Check" at bounding box center [422, 83] width 13 height 5
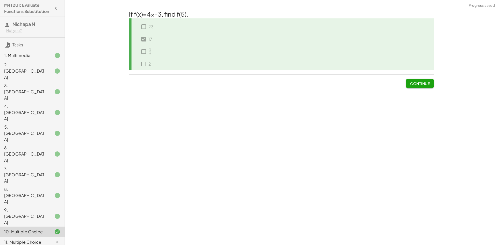
click at [426, 85] on span "Continue" at bounding box center [420, 83] width 20 height 5
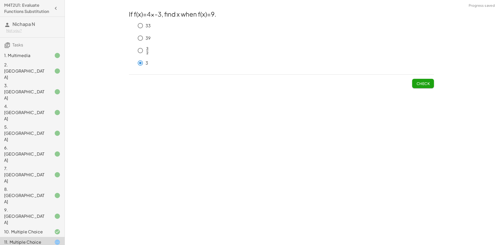
click at [423, 84] on span "Check" at bounding box center [422, 83] width 13 height 5
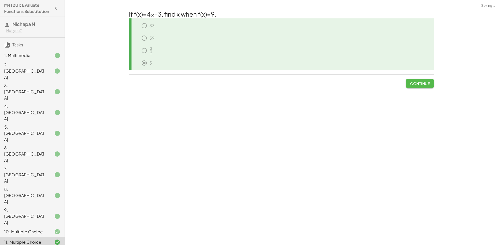
click at [423, 83] on span "Continue" at bounding box center [420, 83] width 20 height 5
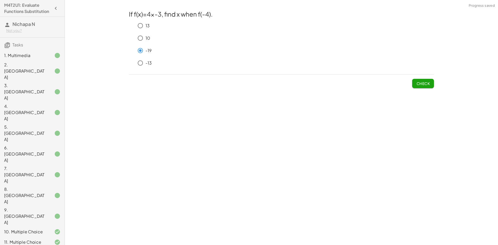
click at [422, 85] on span "Check" at bounding box center [422, 83] width 13 height 5
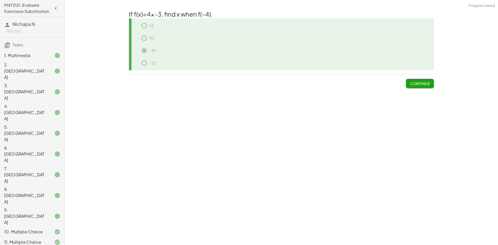
click at [420, 84] on span "Continue" at bounding box center [420, 83] width 20 height 5
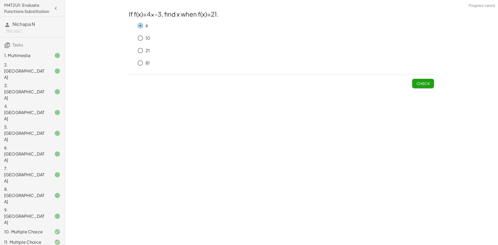
click at [420, 78] on span "Check" at bounding box center [423, 81] width 22 height 13
click at [421, 83] on span "Check" at bounding box center [422, 83] width 13 height 5
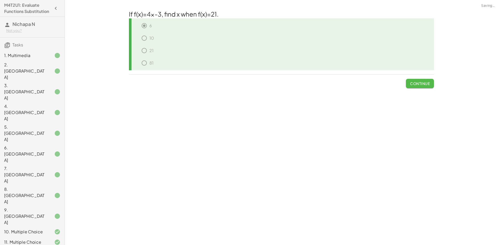
click at [421, 83] on span "Continue" at bounding box center [420, 83] width 20 height 5
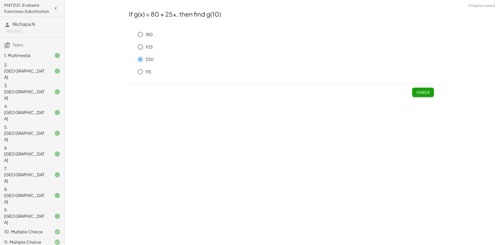
click at [431, 93] on button "Check" at bounding box center [423, 92] width 22 height 9
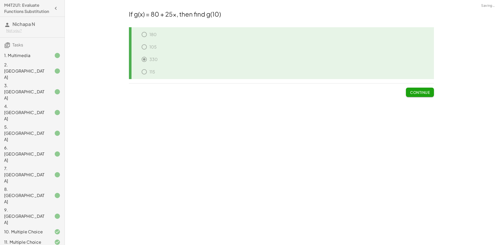
click at [417, 94] on span "Continue" at bounding box center [420, 92] width 20 height 5
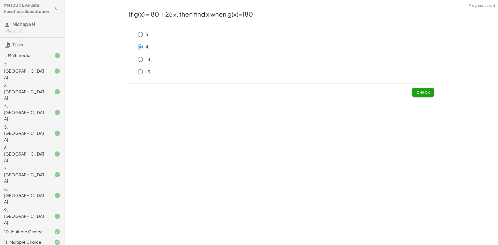
click at [417, 93] on span "Check" at bounding box center [422, 92] width 13 height 5
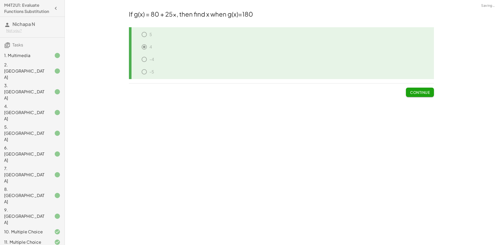
click at [422, 94] on span "Continue" at bounding box center [420, 92] width 20 height 5
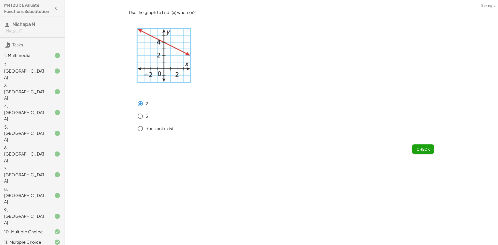
click at [430, 150] on button "Check" at bounding box center [423, 148] width 22 height 9
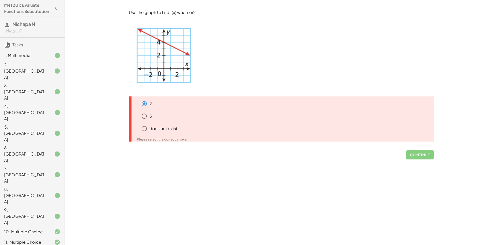
click at [0, 0] on div "Use the graph to find f(x) when x=2 2 3 does not exist Please select the correc…" at bounding box center [0, 0] width 0 height 0
drag, startPoint x: 51, startPoint y: 230, endPoint x: 56, endPoint y: 228, distance: 5.9
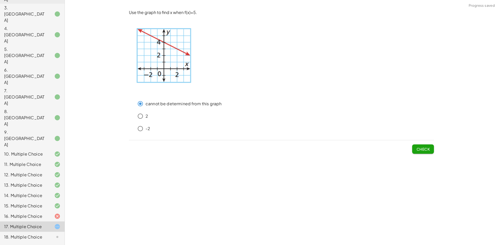
click at [204, 89] on p at bounding box center [281, 53] width 305 height 75
click at [40, 232] on div "16. Multiple Choice" at bounding box center [32, 237] width 65 height 10
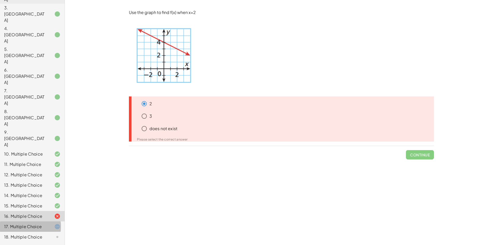
click at [22, 223] on div "17. Multiple Choice" at bounding box center [25, 226] width 42 height 6
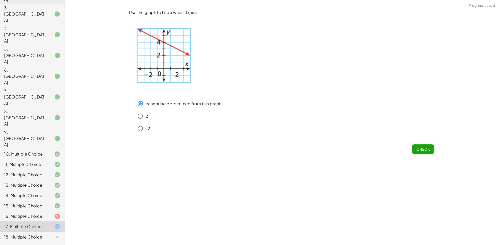
click at [38, 213] on div "16. Multiple Choice" at bounding box center [25, 216] width 42 height 6
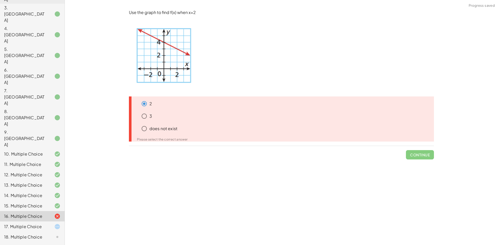
click at [38, 223] on div "17. Multiple Choice" at bounding box center [25, 226] width 42 height 6
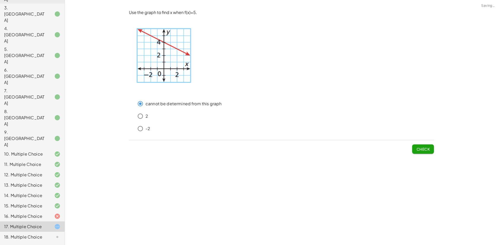
click at [30, 213] on div "16. Multiple Choice" at bounding box center [25, 216] width 42 height 6
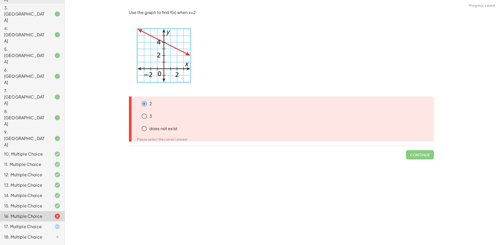
click at [40, 223] on div "17. Multiple Choice" at bounding box center [25, 226] width 42 height 6
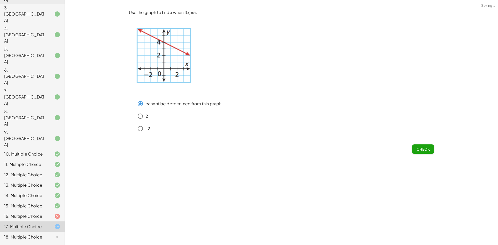
click at [46, 213] on div at bounding box center [53, 216] width 15 height 6
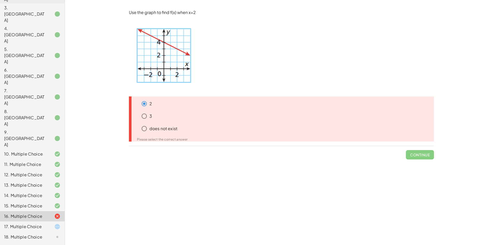
click at [35, 223] on div "17. Multiple Choice" at bounding box center [25, 226] width 42 height 6
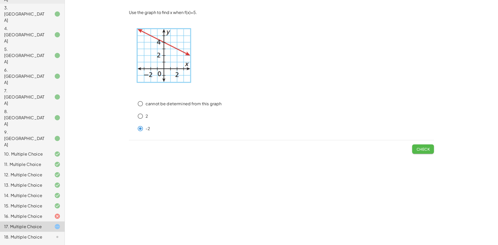
click at [414, 149] on button "Check" at bounding box center [423, 148] width 22 height 9
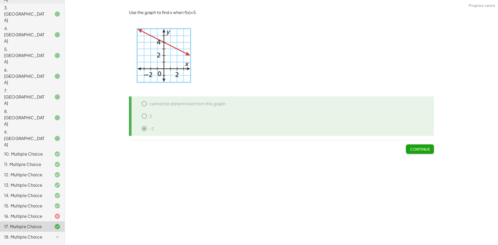
click at [415, 149] on span "Continue" at bounding box center [420, 149] width 20 height 5
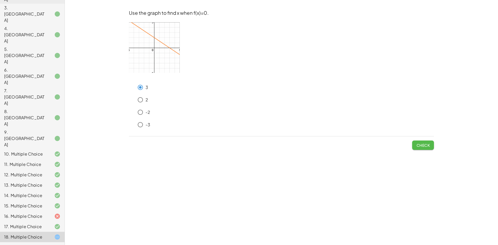
drag, startPoint x: 425, startPoint y: 147, endPoint x: 427, endPoint y: 144, distance: 3.9
click at [425, 145] on span "Check" at bounding box center [422, 145] width 13 height 5
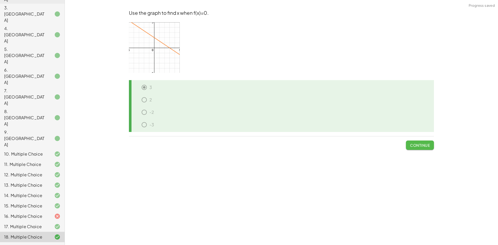
click at [423, 146] on span "Continue" at bounding box center [420, 145] width 20 height 5
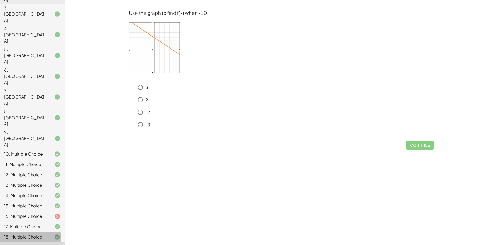
click at [46, 234] on div at bounding box center [53, 237] width 15 height 6
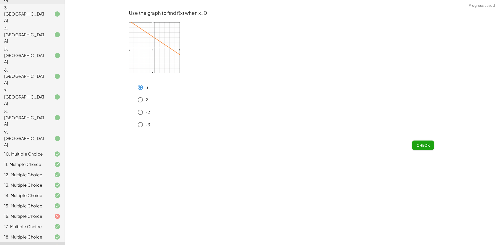
click at [418, 141] on button "Check" at bounding box center [423, 144] width 22 height 9
click at [39, 221] on div "15. Multiple Choice" at bounding box center [32, 226] width 65 height 10
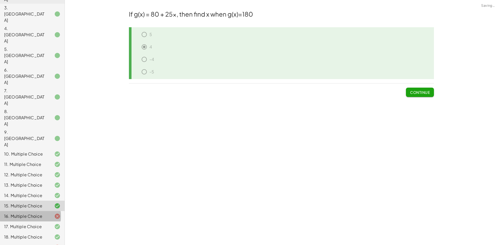
click at [40, 213] on div "16. Multiple Choice" at bounding box center [25, 216] width 42 height 6
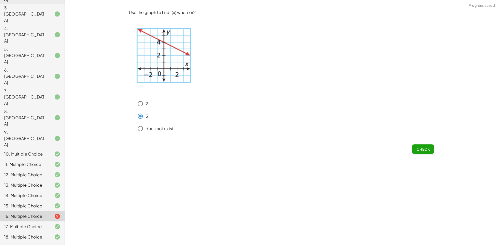
click at [0, 0] on div "Use the graph to find f(x) when x=2 2 3 does not exist Check" at bounding box center [0, 0] width 0 height 0
click at [424, 149] on span "Check" at bounding box center [422, 149] width 13 height 5
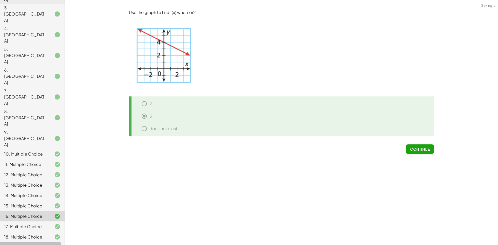
click at [54, 244] on icon at bounding box center [57, 247] width 6 height 6
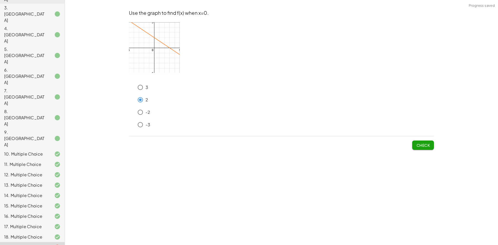
click at [429, 147] on span "Check" at bounding box center [422, 145] width 13 height 5
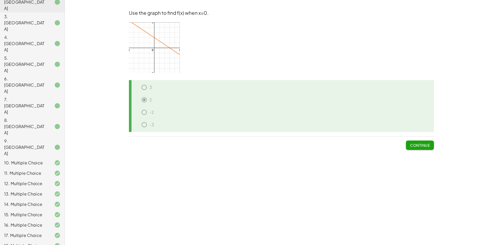
scroll to position [98, 0]
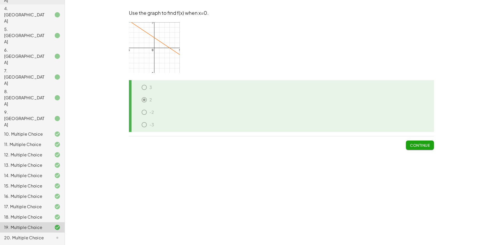
click at [36, 235] on div "20. Multiple Choice" at bounding box center [25, 238] width 42 height 6
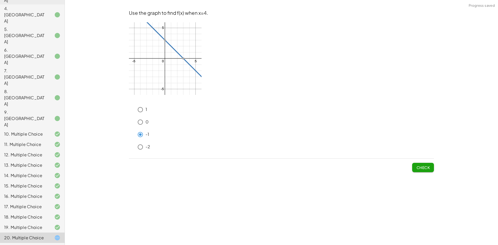
click at [429, 168] on span "Check" at bounding box center [422, 167] width 13 height 5
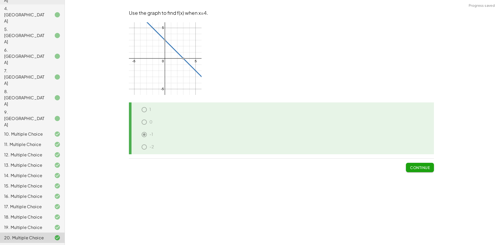
click at [415, 166] on span "Continue" at bounding box center [420, 167] width 20 height 5
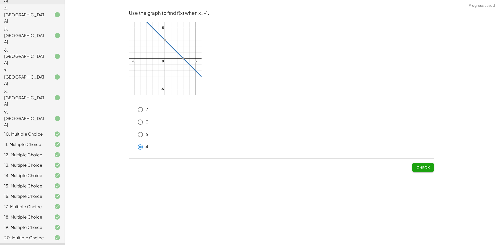
click at [424, 169] on span "Check" at bounding box center [422, 167] width 13 height 5
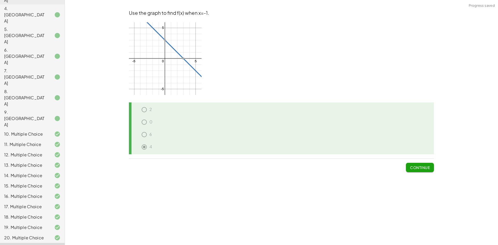
click at [422, 167] on span "Continue" at bounding box center [420, 167] width 20 height 5
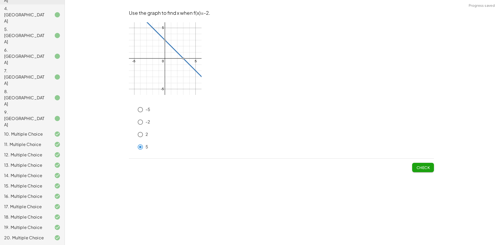
click at [421, 167] on span "Check" at bounding box center [422, 167] width 13 height 5
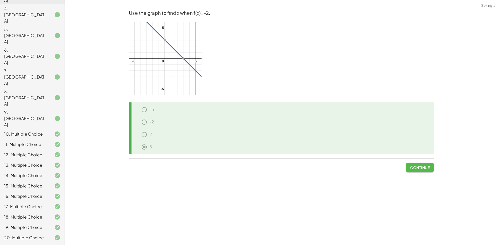
click at [420, 166] on span "Continue" at bounding box center [420, 167] width 20 height 5
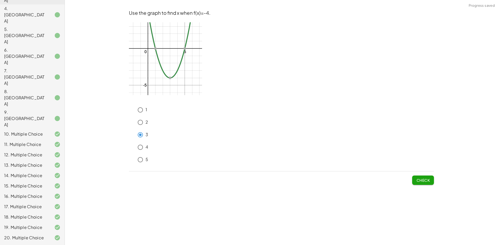
click at [426, 178] on span "Check" at bounding box center [422, 180] width 13 height 5
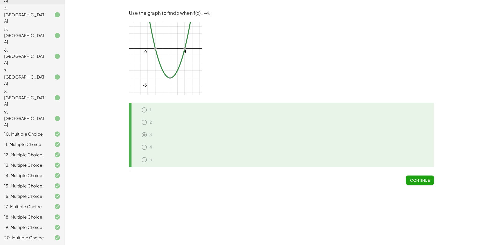
click at [422, 180] on span "Continue" at bounding box center [420, 180] width 20 height 5
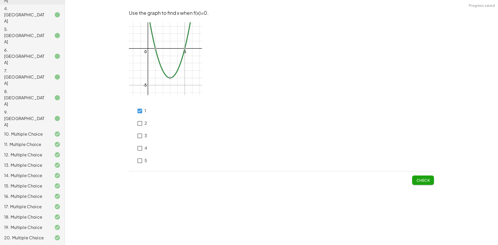
click at [430, 183] on button "Check" at bounding box center [423, 179] width 22 height 9
click at [429, 182] on button "Check" at bounding box center [423, 179] width 22 height 9
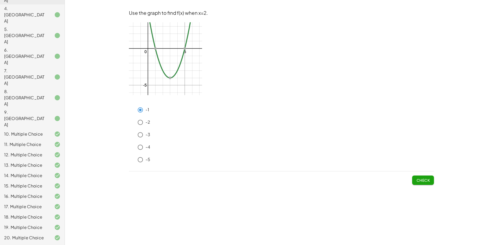
click at [425, 181] on span "Check" at bounding box center [422, 180] width 13 height 5
click at [420, 180] on span "Check" at bounding box center [422, 180] width 13 height 5
drag, startPoint x: 418, startPoint y: 185, endPoint x: 419, endPoint y: 182, distance: 2.7
click at [419, 183] on div "Use the graph to find f(x) when x=2. -1 -2 -3 -4 -5 Check" at bounding box center [281, 96] width 311 height 181
click at [421, 181] on span "Check" at bounding box center [422, 180] width 13 height 5
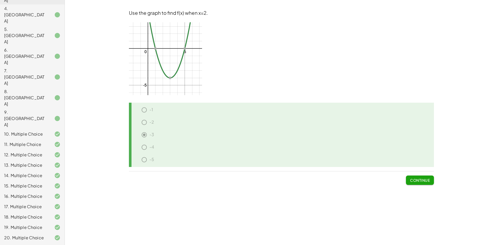
click at [417, 180] on span "Continue" at bounding box center [420, 180] width 20 height 5
